Goal: Information Seeking & Learning: Check status

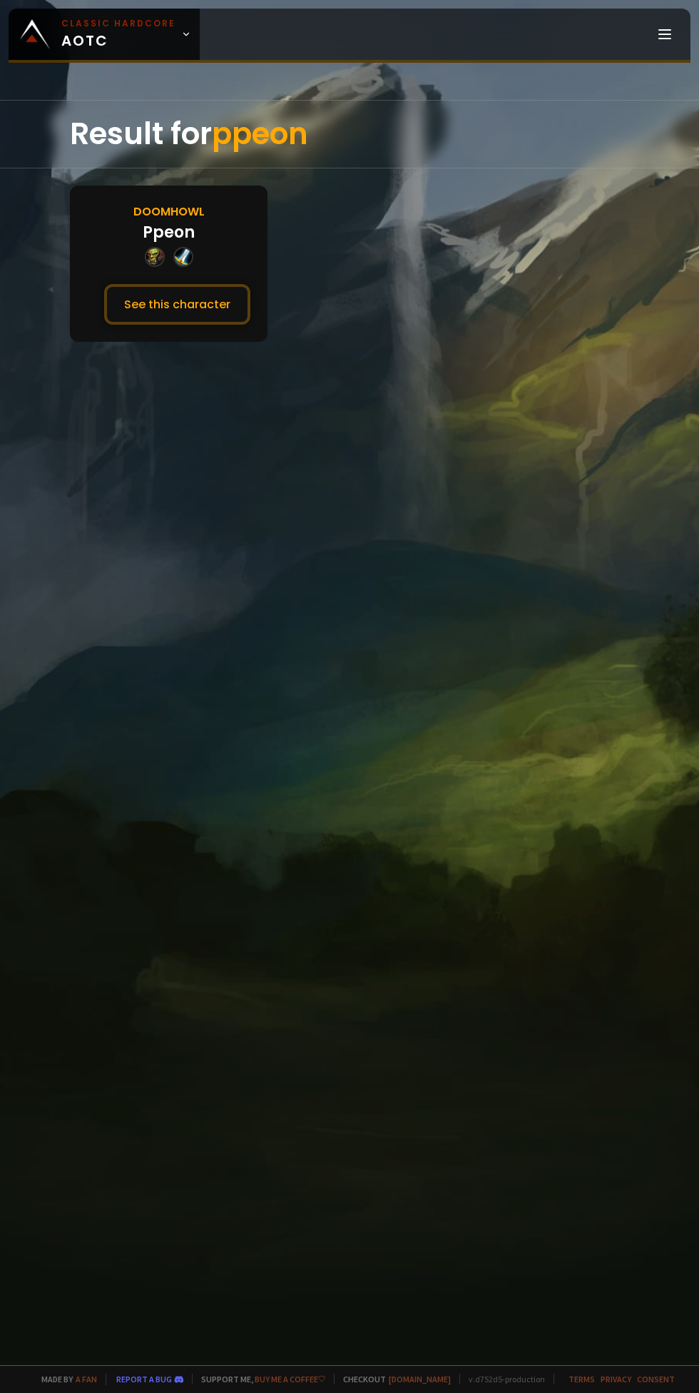
click at [233, 288] on button "See this character" at bounding box center [177, 304] width 146 height 41
